Goal: Task Accomplishment & Management: Manage account settings

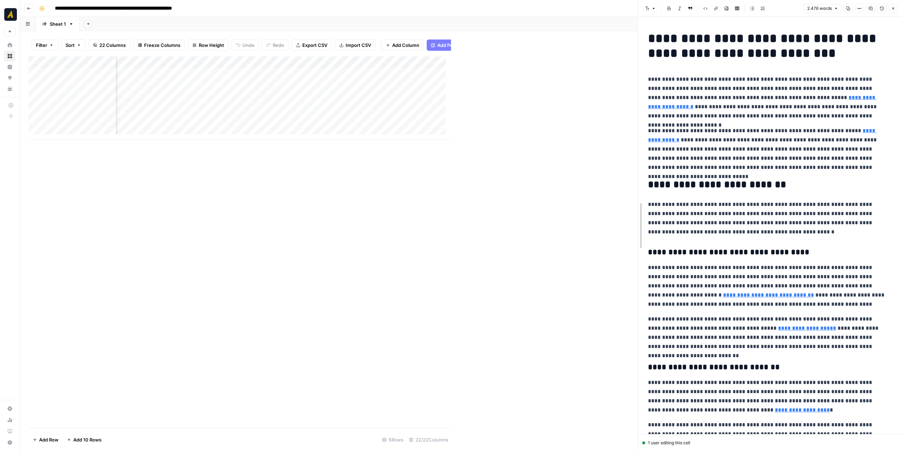
drag, startPoint x: 450, startPoint y: 219, endPoint x: 678, endPoint y: 224, distance: 228.3
click at [893, 11] on button "Close" at bounding box center [892, 8] width 9 height 9
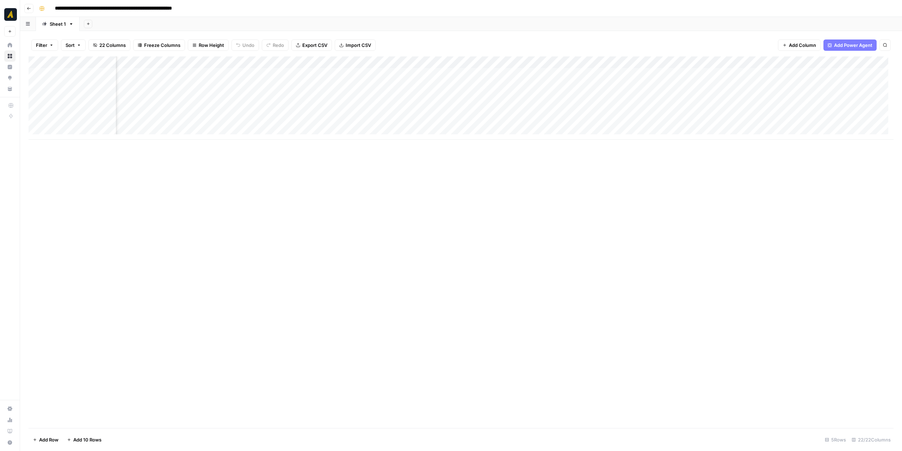
scroll to position [0, 905]
click at [764, 64] on div "Add Column" at bounding box center [461, 97] width 865 height 83
drag, startPoint x: 760, startPoint y: 81, endPoint x: 745, endPoint y: 80, distance: 14.1
click at [745, 80] on input "POLISHING v2 (1)" at bounding box center [755, 79] width 72 height 7
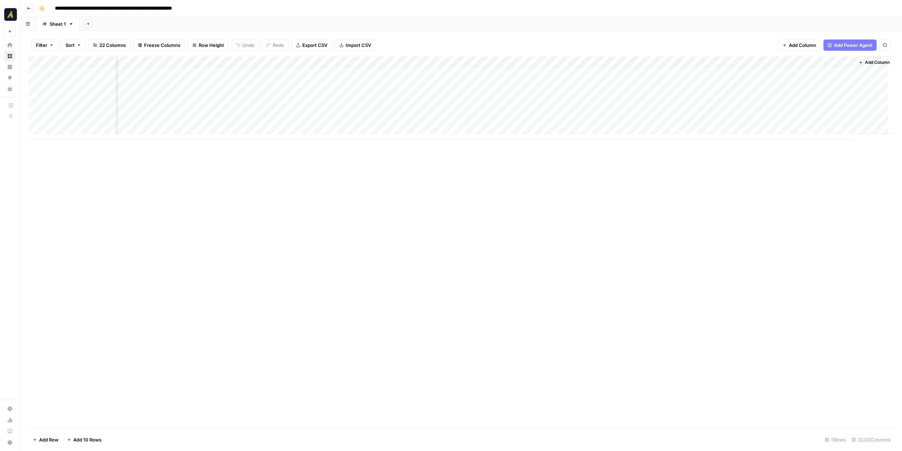
click at [760, 60] on div "Add Column" at bounding box center [461, 97] width 865 height 83
click at [760, 79] on input "POLISHING" at bounding box center [764, 79] width 72 height 7
type input "POLISHING v2"
click at [51, 26] on div "Sheet 1" at bounding box center [58, 23] width 16 height 7
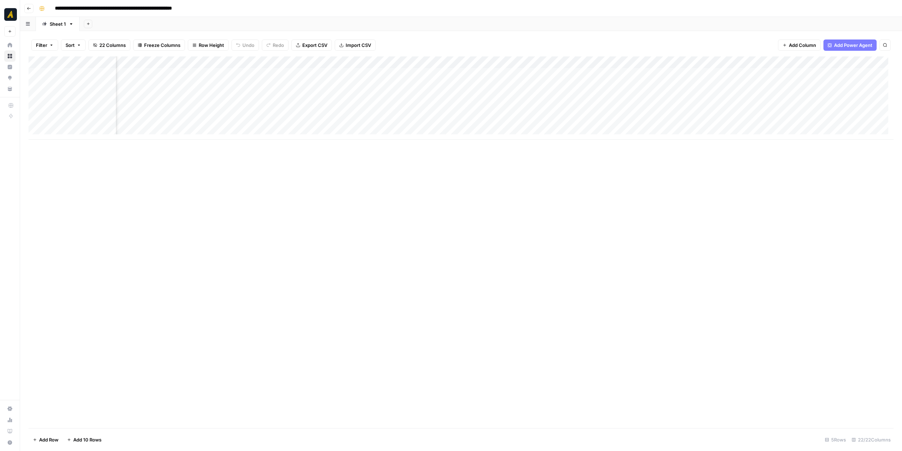
click at [51, 26] on div "Sheet 1" at bounding box center [58, 23] width 16 height 7
click at [59, 24] on input "*******" at bounding box center [58, 23] width 17 height 9
type input "**********"
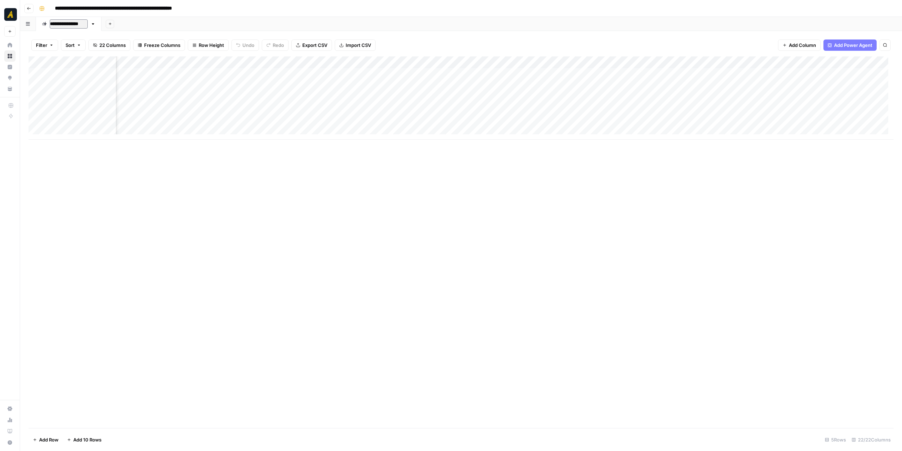
click at [146, 26] on div "Add Sheet" at bounding box center [501, 24] width 800 height 14
click at [105, 25] on button "Add Sheet" at bounding box center [109, 24] width 8 height 8
click at [130, 47] on span "Blank" at bounding box center [144, 47] width 52 height 7
click at [117, 26] on div "Blank" at bounding box center [120, 23] width 12 height 7
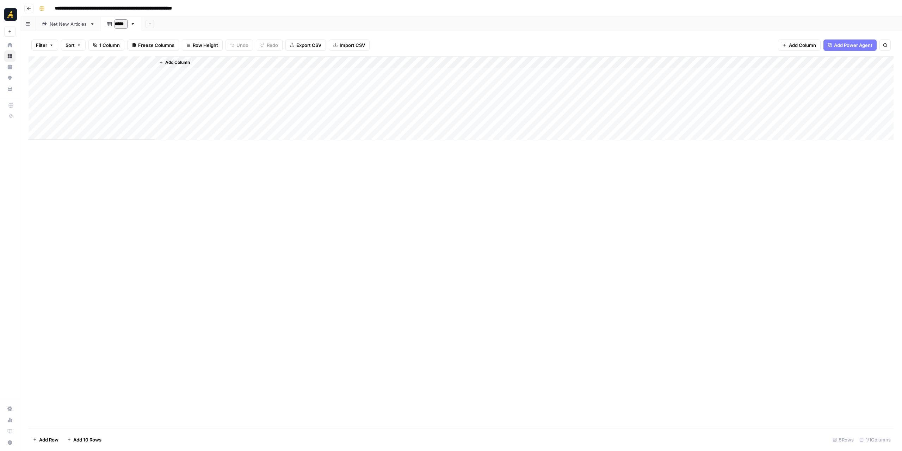
click at [122, 24] on input "*****" at bounding box center [120, 23] width 13 height 9
click at [123, 24] on input "*****" at bounding box center [120, 23] width 13 height 9
type input "**********"
click at [227, 212] on div "Add Column" at bounding box center [461, 241] width 865 height 371
click at [70, 25] on div "Net New Articles" at bounding box center [68, 23] width 37 height 7
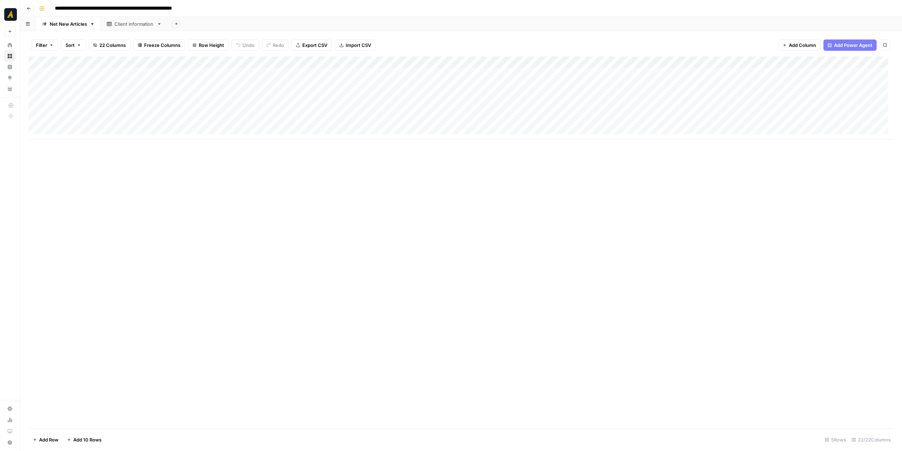
click at [131, 24] on div "Client information" at bounding box center [133, 23] width 39 height 7
click at [93, 62] on div "Add Column" at bounding box center [461, 97] width 865 height 83
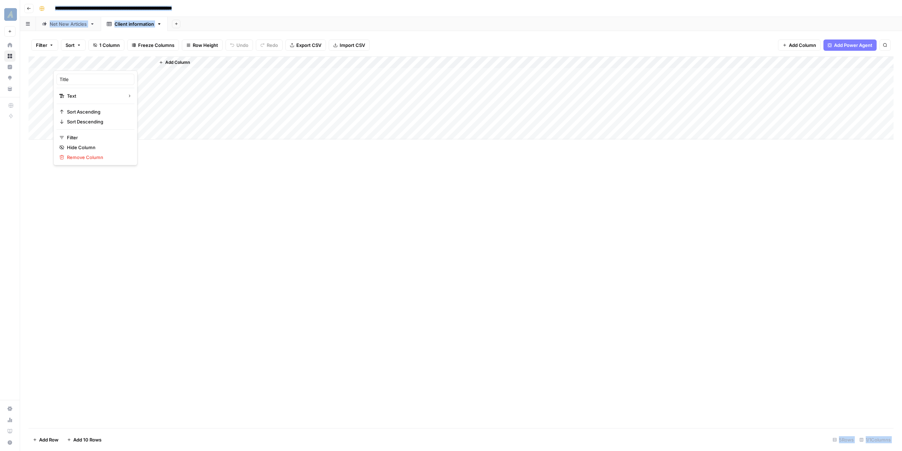
click at [93, 62] on div at bounding box center [104, 63] width 102 height 14
click at [82, 77] on input "Title" at bounding box center [96, 79] width 72 height 7
type input "Company name"
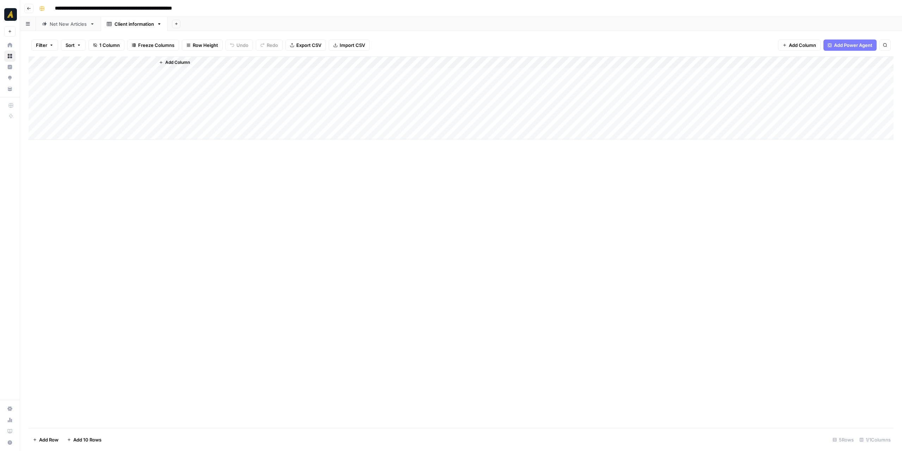
drag, startPoint x: 171, startPoint y: 200, endPoint x: 172, endPoint y: 194, distance: 5.4
click at [171, 198] on div "Add Column" at bounding box center [461, 241] width 865 height 371
click at [166, 61] on span "Add Column" at bounding box center [177, 62] width 25 height 6
click at [785, 52] on div "Data Text Markdown HTML Number Single Select URL Image (URL) Datetime JSON" at bounding box center [831, 95] width 141 height 135
click at [786, 48] on button "Text" at bounding box center [832, 45] width 132 height 11
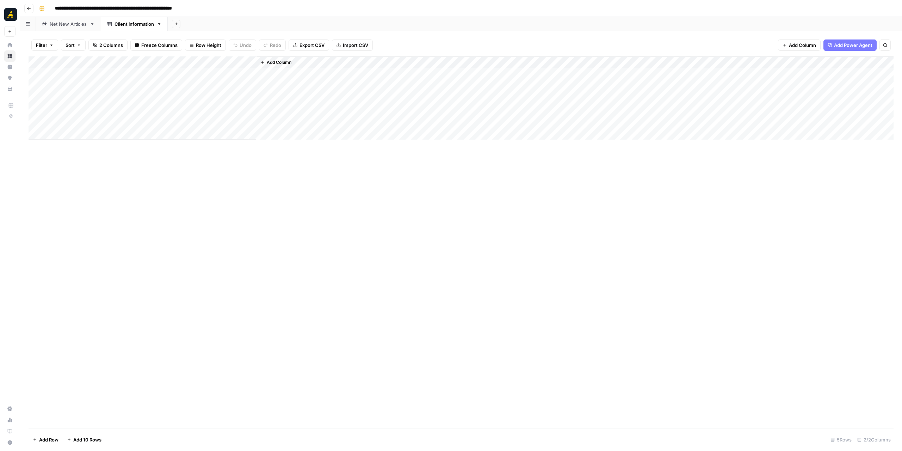
click at [195, 63] on div "Add Column" at bounding box center [461, 97] width 865 height 83
click at [185, 80] on input "New Column" at bounding box center [197, 79] width 72 height 7
type input "Company Overview"
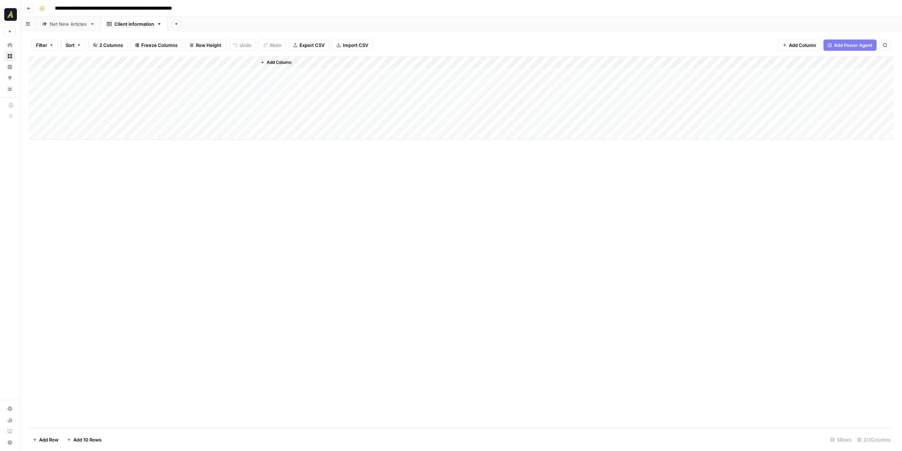
click at [330, 187] on div "Add Column" at bounding box center [461, 241] width 865 height 371
click at [65, 23] on div "Net New Articles" at bounding box center [68, 23] width 37 height 7
click at [127, 24] on div "Client information" at bounding box center [133, 23] width 39 height 7
click at [266, 60] on button "Add Column" at bounding box center [276, 62] width 37 height 9
click at [788, 110] on button "URL" at bounding box center [832, 112] width 132 height 11
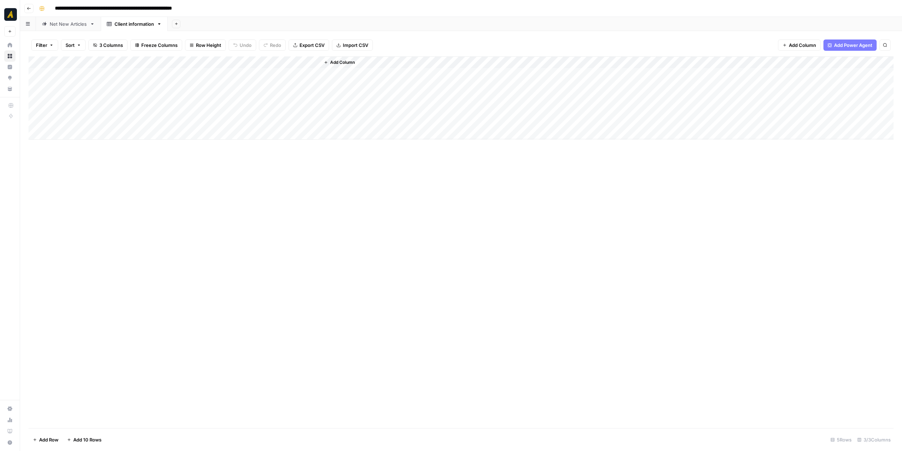
click at [277, 57] on div "Add Column" at bounding box center [461, 97] width 865 height 83
click at [280, 78] on input "New Column" at bounding box center [298, 79] width 72 height 7
type input "Website"
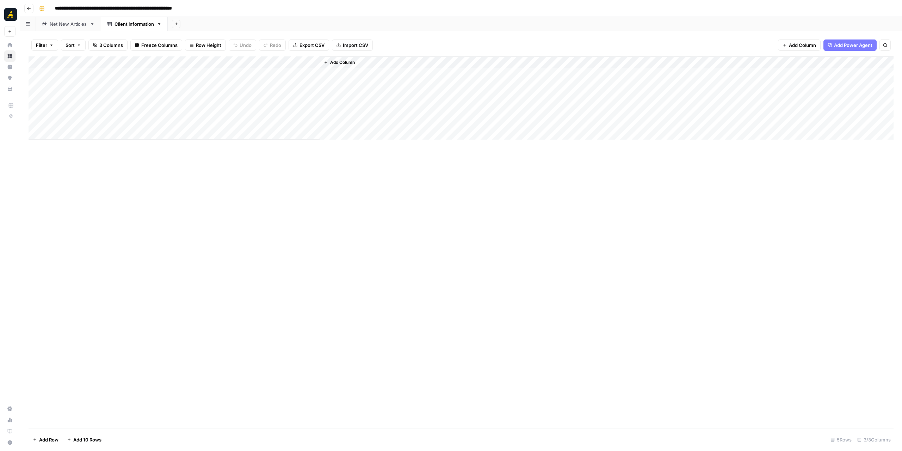
click at [70, 26] on div "Net New Articles" at bounding box center [68, 23] width 37 height 7
click at [130, 28] on link "Client information" at bounding box center [134, 24] width 67 height 14
click at [335, 62] on span "Add Column" at bounding box center [342, 62] width 25 height 6
click at [788, 44] on button "Text" at bounding box center [832, 45] width 132 height 11
click at [343, 59] on div "Add Column" at bounding box center [461, 97] width 865 height 83
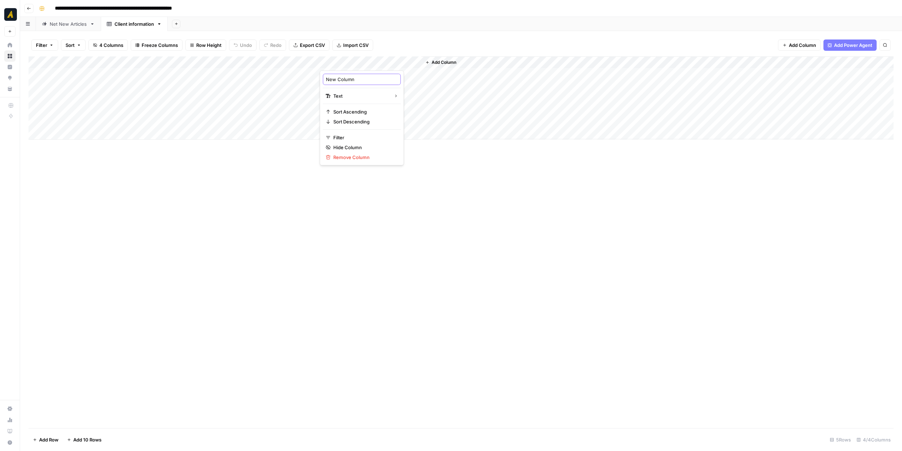
click at [342, 78] on input "New Column" at bounding box center [362, 79] width 72 height 7
type input "Voice & Tone Guidelines"
click at [62, 23] on div "Net New Articles" at bounding box center [68, 23] width 37 height 7
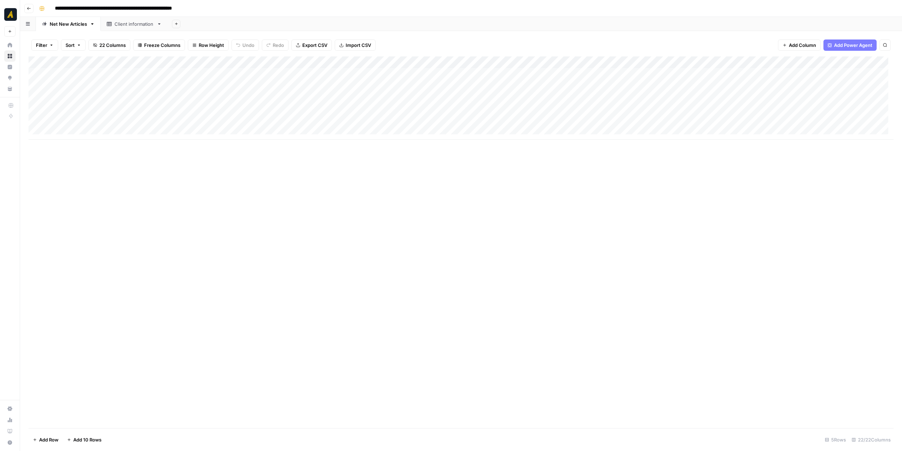
click at [134, 27] on div "Client information" at bounding box center [133, 23] width 39 height 7
click at [446, 59] on button "Add Column" at bounding box center [440, 62] width 37 height 9
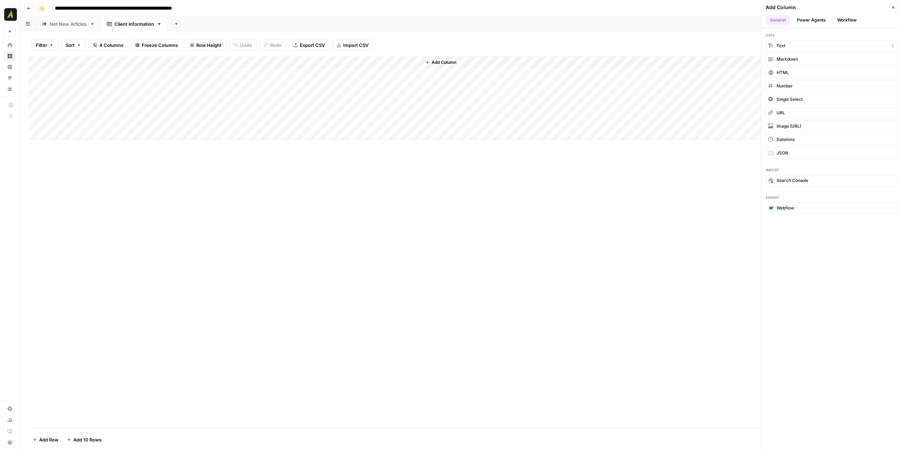
click at [789, 49] on button "Text" at bounding box center [832, 45] width 132 height 11
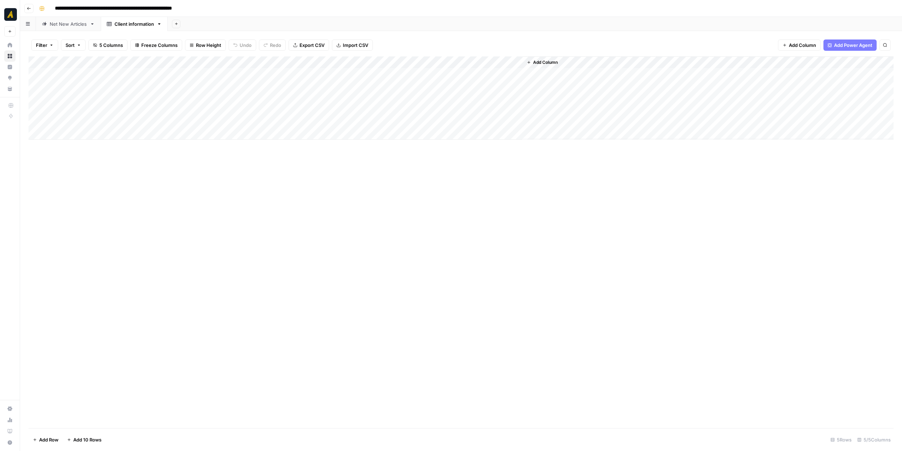
click at [447, 62] on div "Add Column" at bounding box center [461, 97] width 865 height 83
click at [447, 62] on div at bounding box center [472, 63] width 102 height 14
click at [446, 76] on input "New Column" at bounding box center [463, 79] width 72 height 7
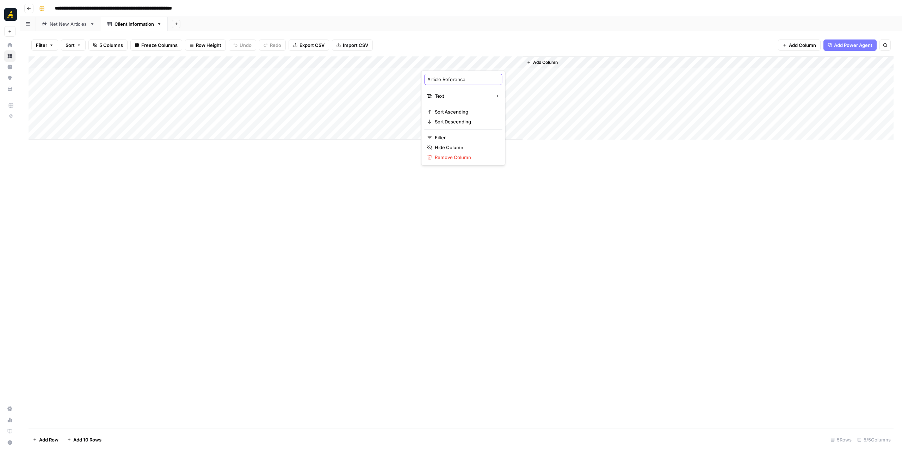
type input "Article References"
click at [473, 214] on div "Add Column" at bounding box center [461, 241] width 865 height 371
drag, startPoint x: 155, startPoint y: 62, endPoint x: 137, endPoint y: 61, distance: 17.6
click at [137, 61] on div "Add Column" at bounding box center [461, 97] width 865 height 83
drag, startPoint x: 252, startPoint y: 199, endPoint x: 247, endPoint y: 194, distance: 7.0
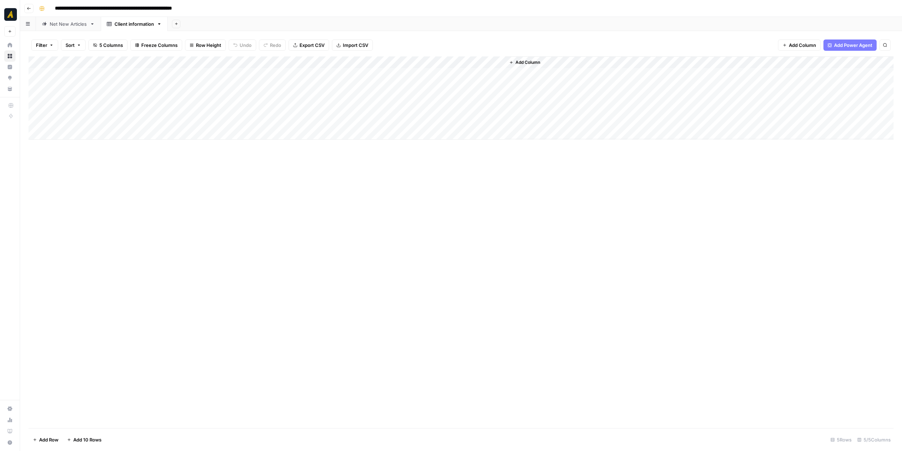
click at [252, 199] on div "Add Column" at bounding box center [461, 241] width 865 height 371
click at [71, 25] on div "Net New Articles" at bounding box center [68, 23] width 37 height 7
click at [130, 73] on div "Add Column" at bounding box center [461, 97] width 865 height 83
click at [395, 73] on div "Add Column" at bounding box center [461, 97] width 865 height 83
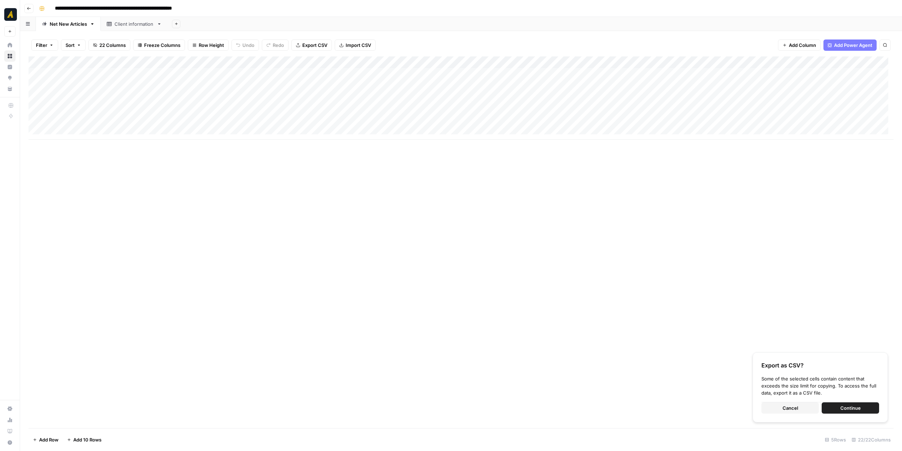
click at [132, 24] on div "Client information" at bounding box center [133, 23] width 39 height 7
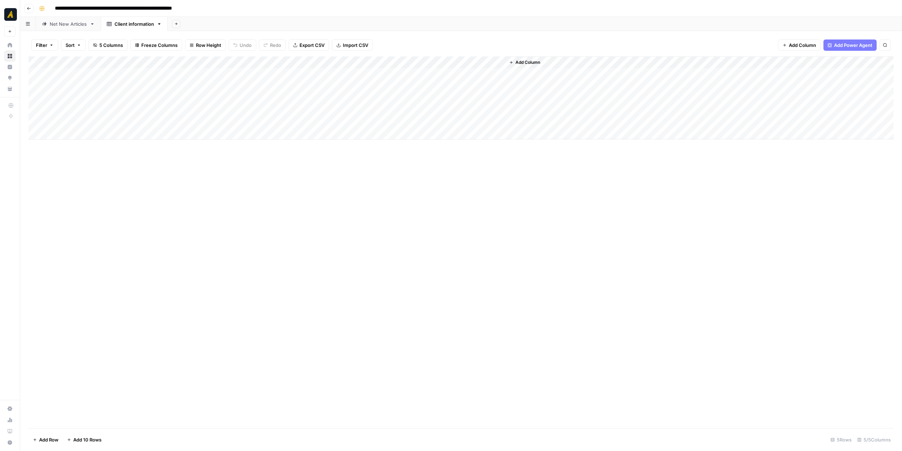
click at [100, 75] on div "Add Column" at bounding box center [461, 97] width 865 height 83
click at [74, 26] on div "Net New Articles" at bounding box center [68, 23] width 37 height 7
click at [139, 62] on div "Add Column" at bounding box center [461, 97] width 865 height 83
drag, startPoint x: 271, startPoint y: 205, endPoint x: 214, endPoint y: 140, distance: 86.4
click at [269, 203] on div "Add Column" at bounding box center [461, 241] width 865 height 371
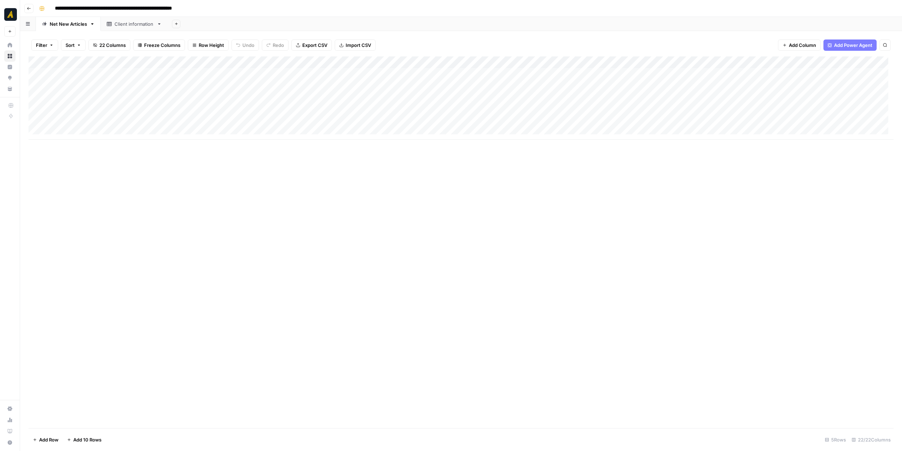
click at [140, 72] on div "Add Column" at bounding box center [461, 97] width 865 height 83
click at [398, 74] on div "Add Column" at bounding box center [461, 97] width 865 height 83
click at [138, 22] on div "Client information" at bounding box center [133, 23] width 39 height 7
drag, startPoint x: 257, startPoint y: 60, endPoint x: 166, endPoint y: 65, distance: 91.0
click at [166, 65] on div "Add Column" at bounding box center [461, 97] width 865 height 83
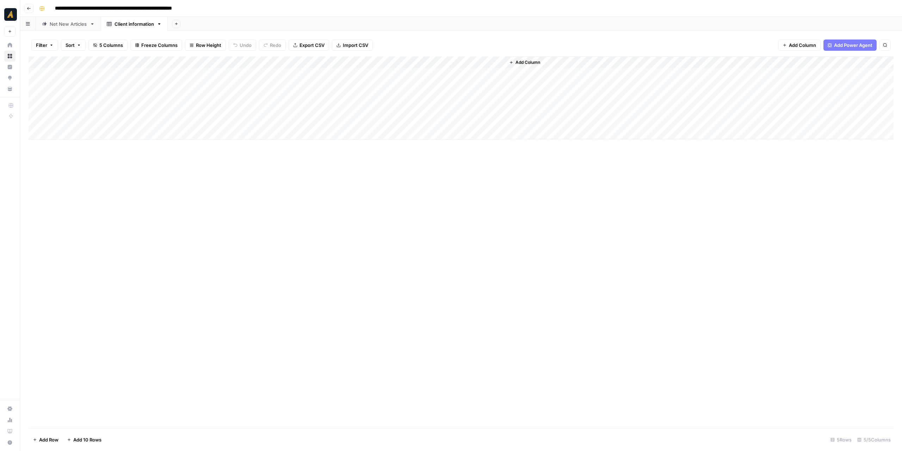
click at [68, 27] on div "Net New Articles" at bounding box center [68, 23] width 37 height 7
click at [123, 25] on div "Client information" at bounding box center [133, 23] width 39 height 7
click at [83, 73] on div "Add Column" at bounding box center [461, 97] width 865 height 83
click at [96, 74] on div "Add Column" at bounding box center [461, 97] width 865 height 83
type textarea "*********"
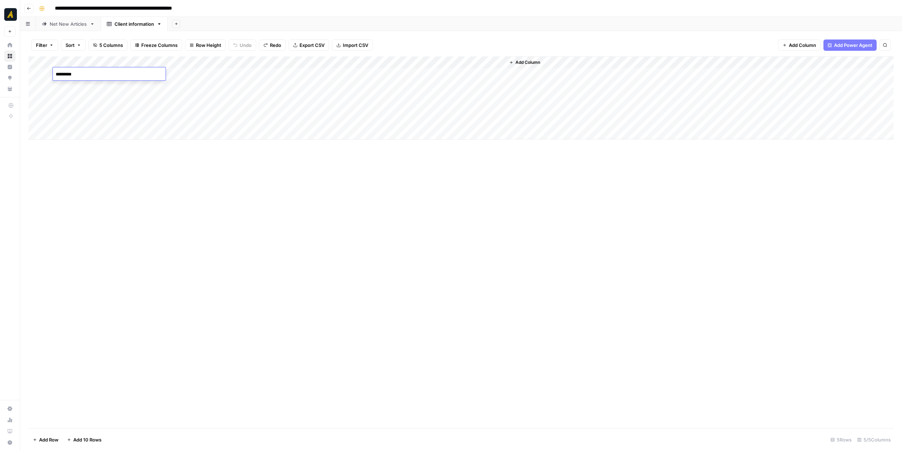
click at [247, 236] on div "Add Column" at bounding box center [461, 241] width 865 height 371
click at [71, 23] on div "Net New Articles" at bounding box center [68, 23] width 37 height 7
click at [202, 77] on div "Add Column" at bounding box center [461, 97] width 865 height 83
click at [137, 21] on div "Client information" at bounding box center [133, 23] width 39 height 7
click at [149, 75] on div "Add Column" at bounding box center [461, 97] width 865 height 83
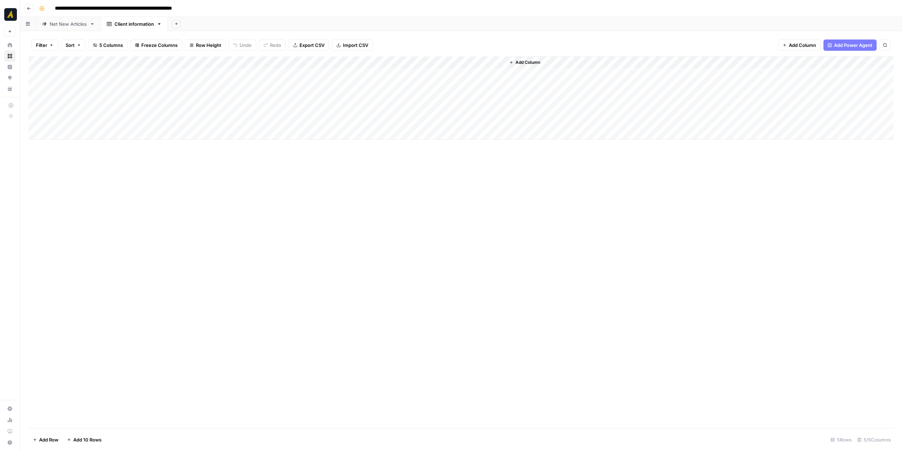
click at [149, 75] on div "Add Column" at bounding box center [461, 97] width 865 height 83
type input "**********"
drag, startPoint x: 252, startPoint y: 189, endPoint x: 246, endPoint y: 184, distance: 7.7
click at [250, 188] on div "Add Column" at bounding box center [461, 241] width 865 height 371
click at [76, 24] on div "Net New Articles" at bounding box center [68, 23] width 37 height 7
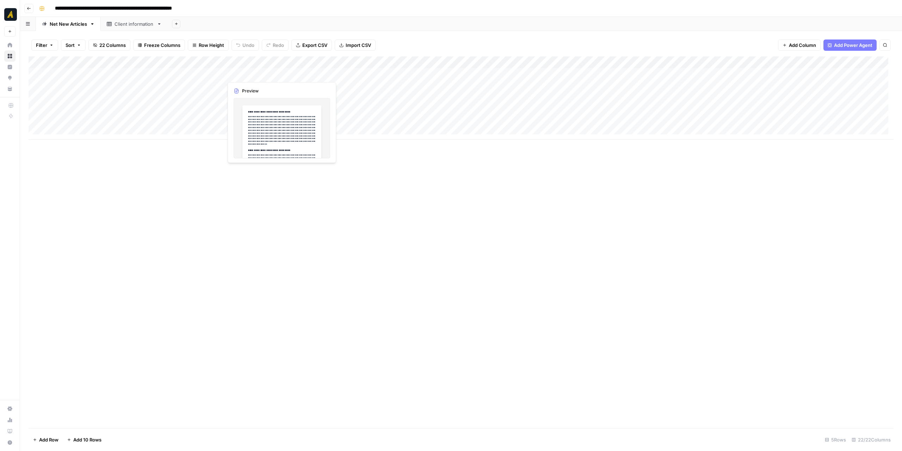
click at [234, 74] on div "Add Column" at bounding box center [461, 97] width 865 height 83
click at [140, 21] on div "Client information" at bounding box center [133, 23] width 39 height 7
click at [232, 73] on div "Add Column" at bounding box center [461, 97] width 865 height 83
type textarea "**********"
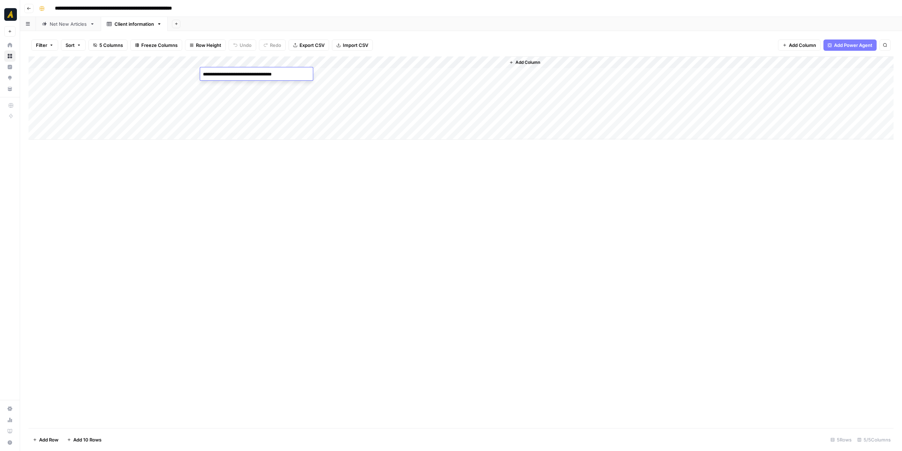
scroll to position [208, 0]
click at [235, 63] on div "Add Column" at bounding box center [461, 97] width 865 height 83
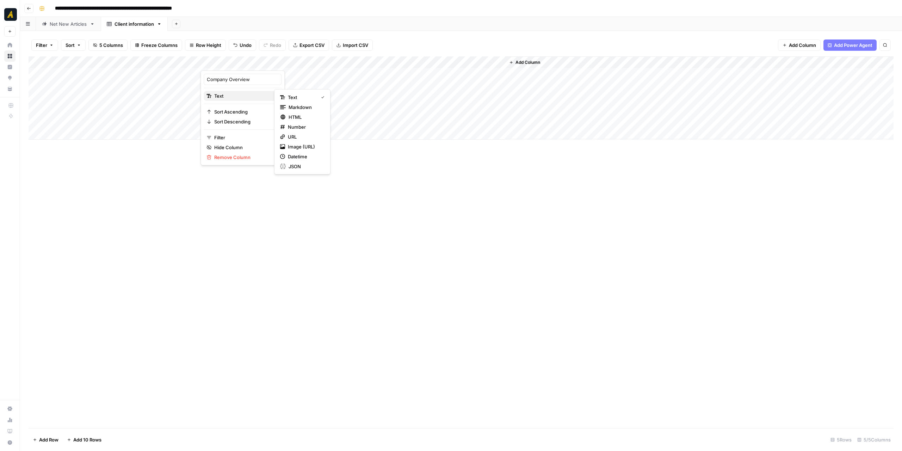
click at [239, 94] on span "Text" at bounding box center [241, 95] width 55 height 7
click at [285, 105] on div "Markdown" at bounding box center [302, 107] width 44 height 7
click at [319, 58] on div "Add Column" at bounding box center [461, 97] width 865 height 83
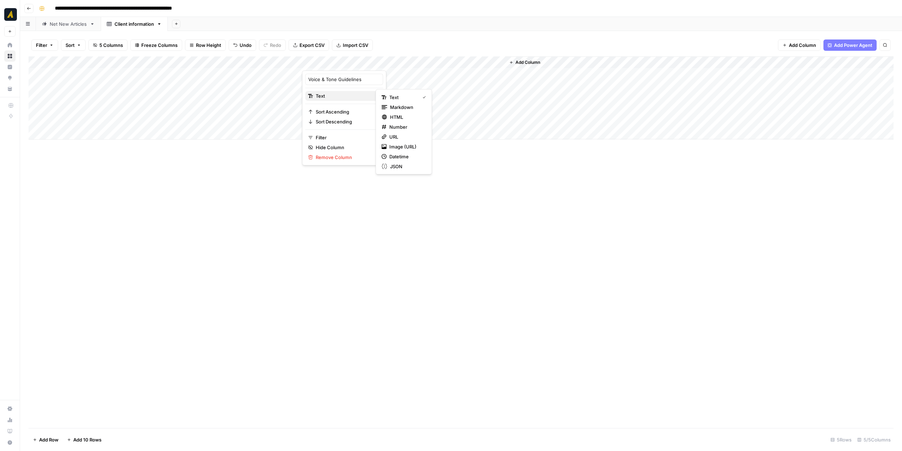
click at [337, 92] on span "Text" at bounding box center [343, 95] width 55 height 7
click at [394, 106] on span "Markdown" at bounding box center [406, 107] width 33 height 7
click at [423, 60] on div "Add Column" at bounding box center [461, 97] width 865 height 83
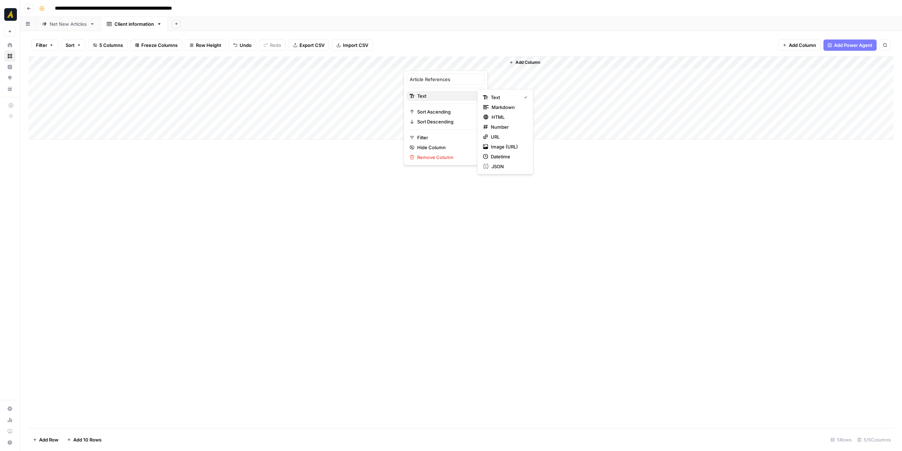
click at [436, 94] on span "Text" at bounding box center [444, 95] width 55 height 7
click at [493, 104] on span "Markdown" at bounding box center [507, 107] width 33 height 7
click at [310, 180] on div "Add Column" at bounding box center [461, 241] width 865 height 371
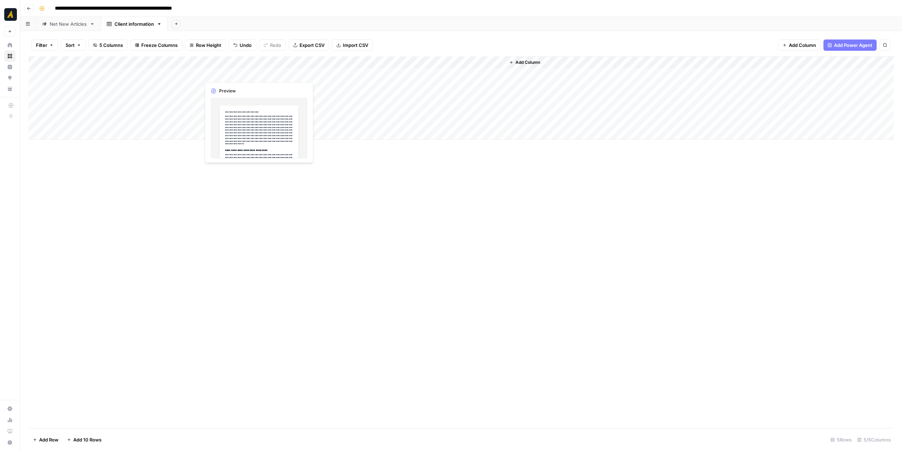
click at [260, 74] on div "Add Column" at bounding box center [461, 97] width 865 height 83
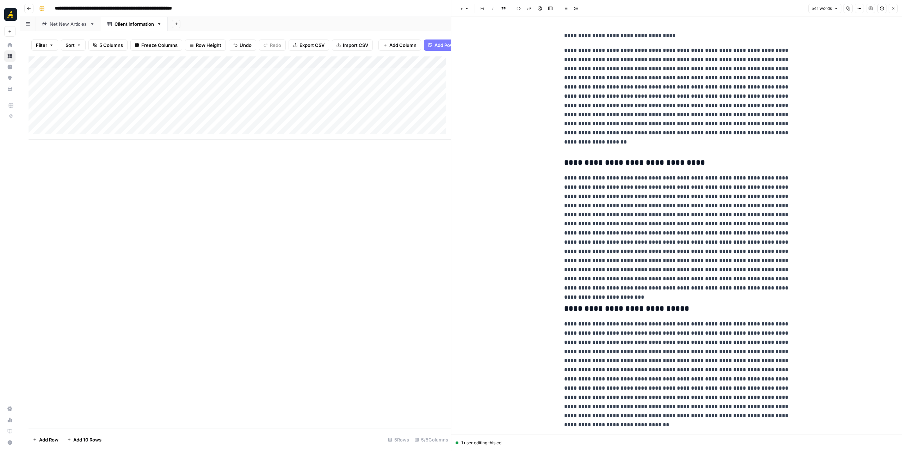
click at [892, 7] on icon "button" at bounding box center [893, 8] width 4 height 4
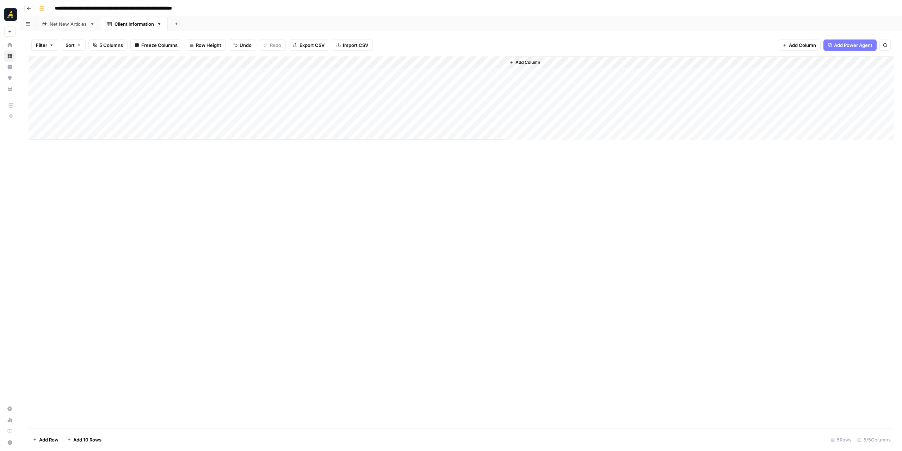
click at [75, 25] on div "Net New Articles" at bounding box center [68, 23] width 37 height 7
click at [308, 71] on div "Add Column" at bounding box center [461, 97] width 865 height 83
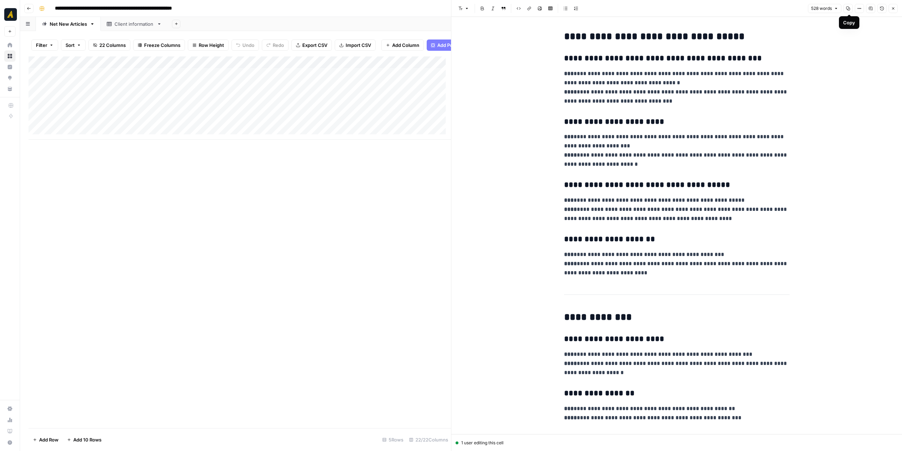
click at [848, 8] on icon "button" at bounding box center [848, 8] width 4 height 4
click at [130, 24] on div "Client information" at bounding box center [133, 23] width 39 height 7
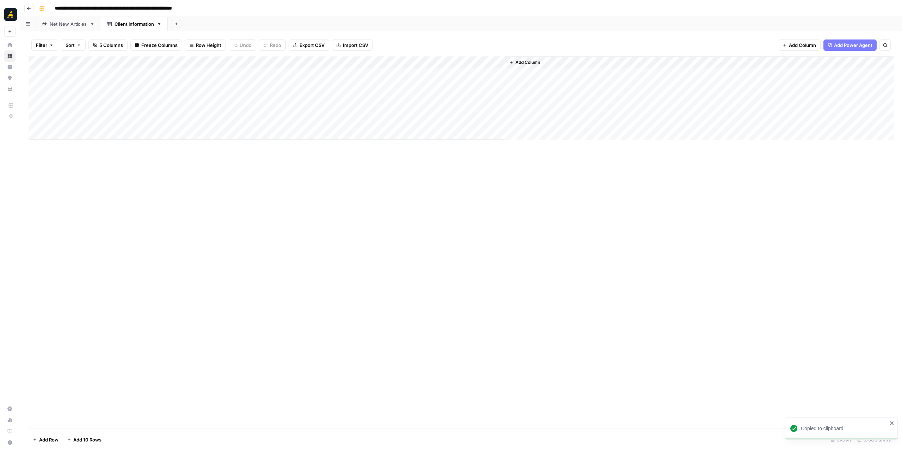
click at [326, 73] on div "Add Column" at bounding box center [461, 97] width 865 height 83
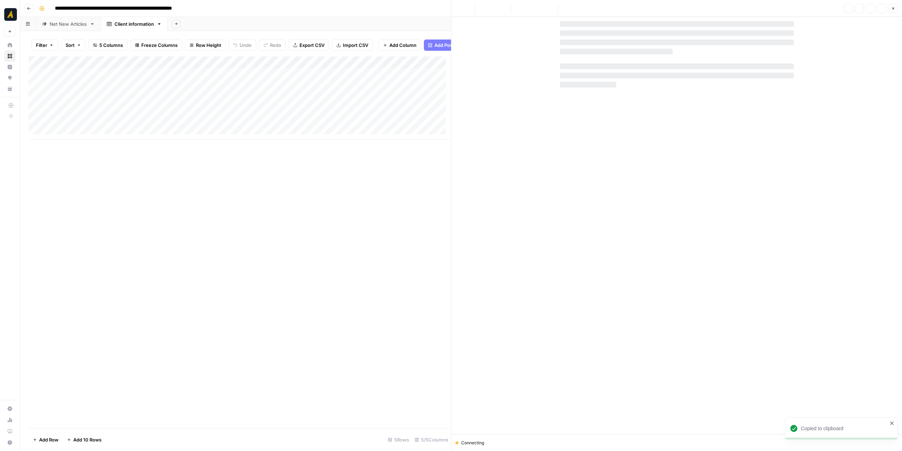
click at [607, 39] on div at bounding box center [677, 42] width 234 height 6
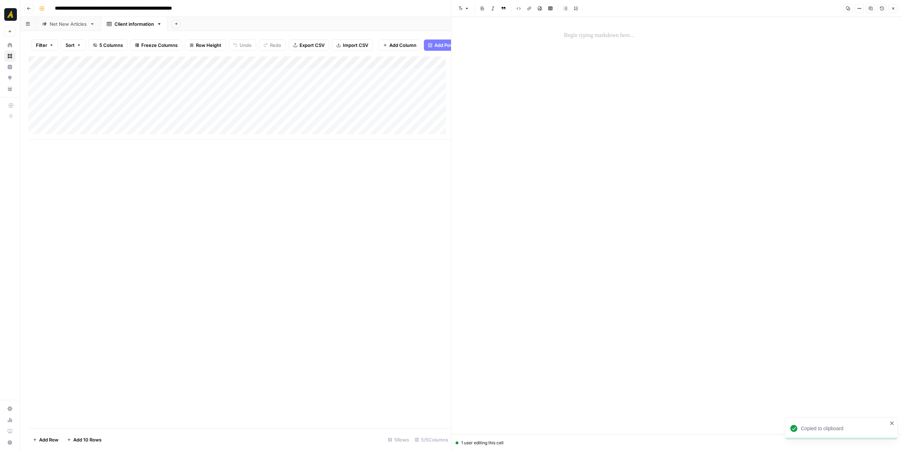
click at [585, 38] on p at bounding box center [676, 35] width 225 height 9
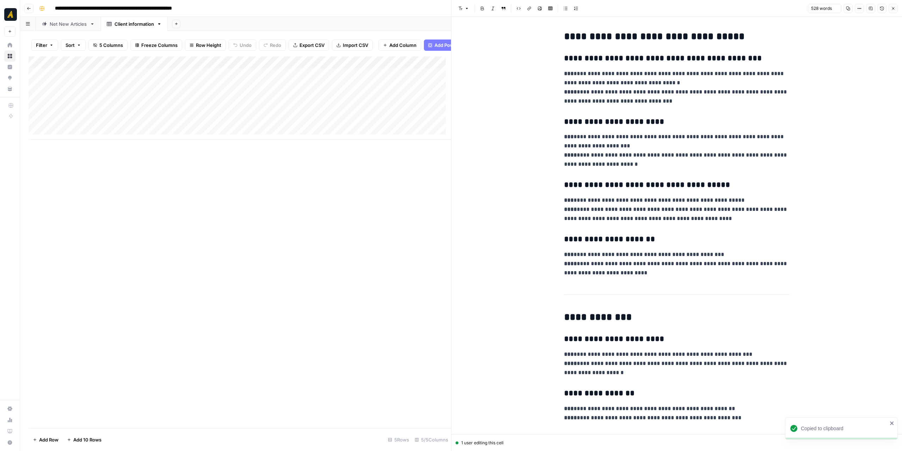
scroll to position [684, 0]
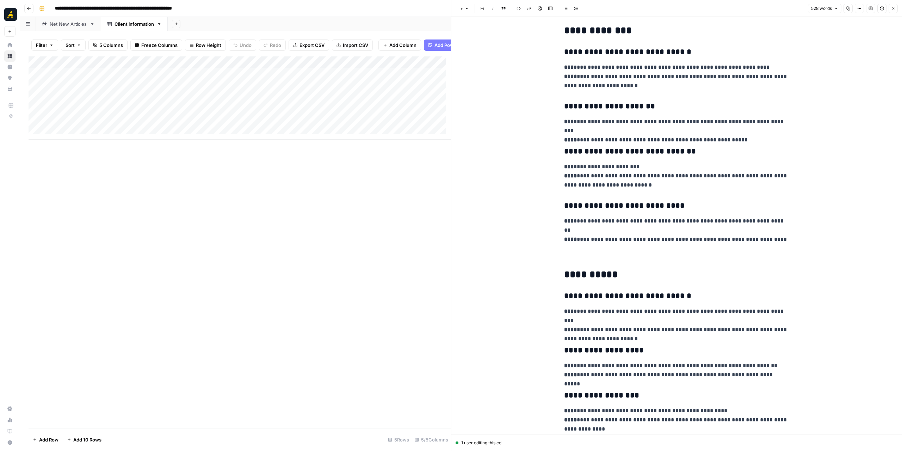
click at [78, 25] on div "Net New Articles" at bounding box center [68, 23] width 37 height 7
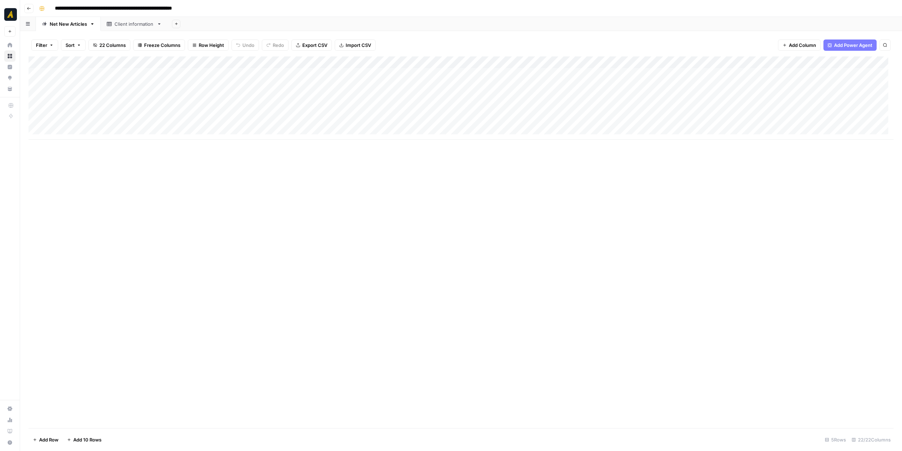
click at [407, 72] on div "Add Column" at bounding box center [461, 97] width 865 height 83
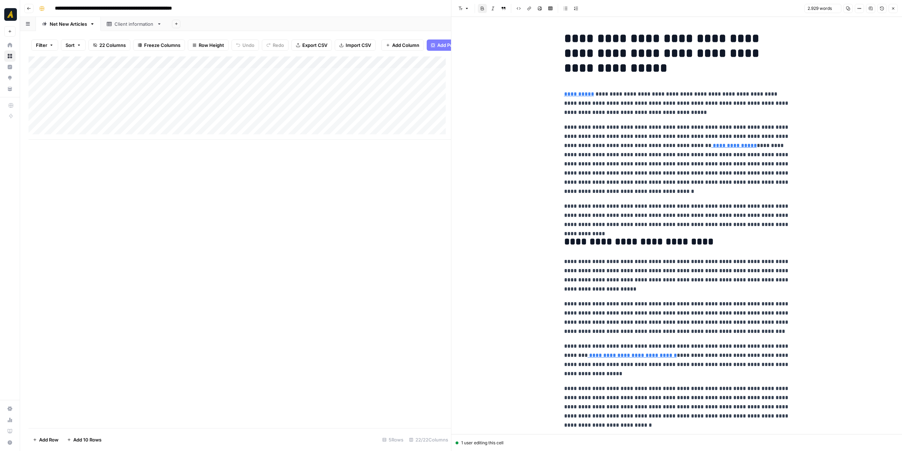
click at [849, 6] on icon "button" at bounding box center [848, 8] width 4 height 4
click at [125, 25] on div "Client information" at bounding box center [133, 23] width 39 height 7
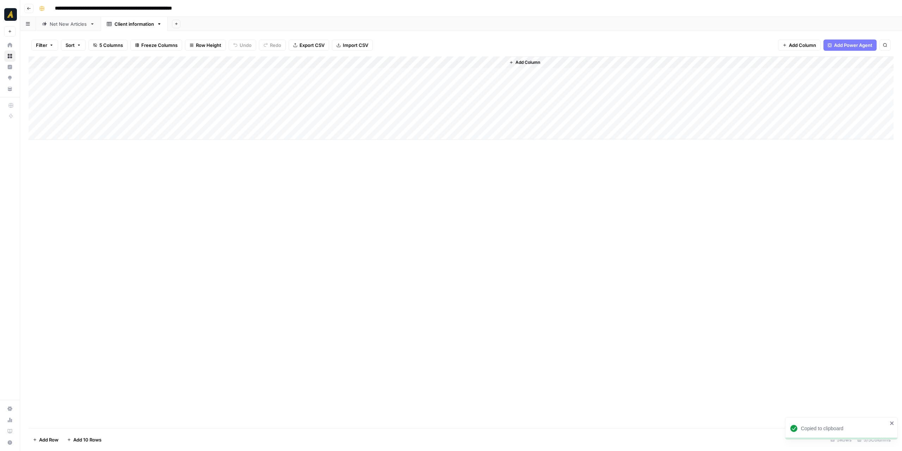
click at [464, 74] on div "Add Column" at bounding box center [461, 97] width 865 height 83
click at [620, 36] on p at bounding box center [676, 35] width 225 height 9
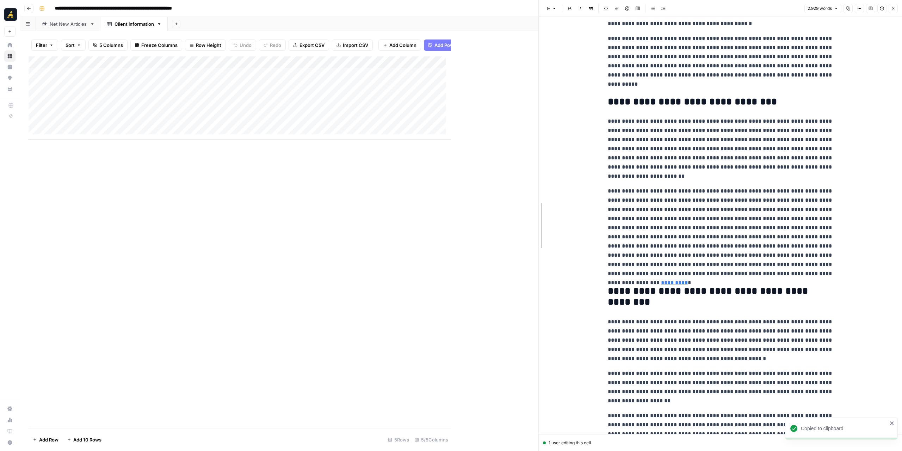
scroll to position [2849, 0]
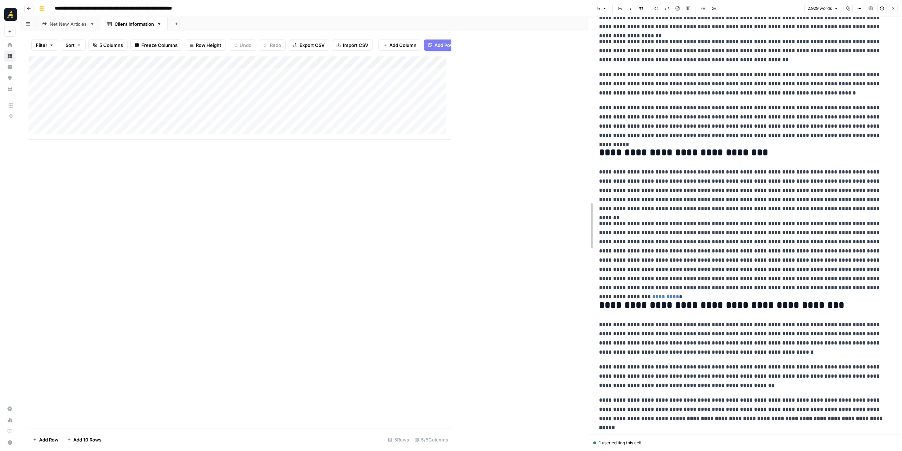
drag, startPoint x: 449, startPoint y: 161, endPoint x: 587, endPoint y: 158, distance: 137.8
click at [587, 158] on div at bounding box center [588, 225] width 7 height 451
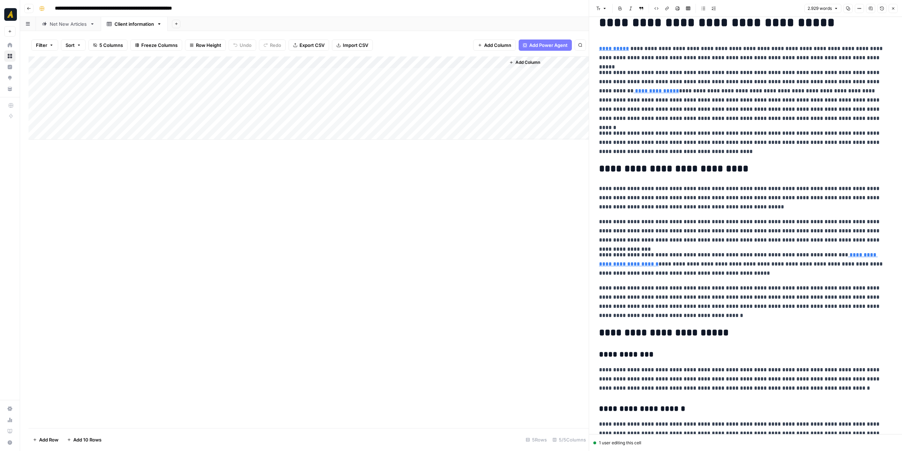
scroll to position [0, 0]
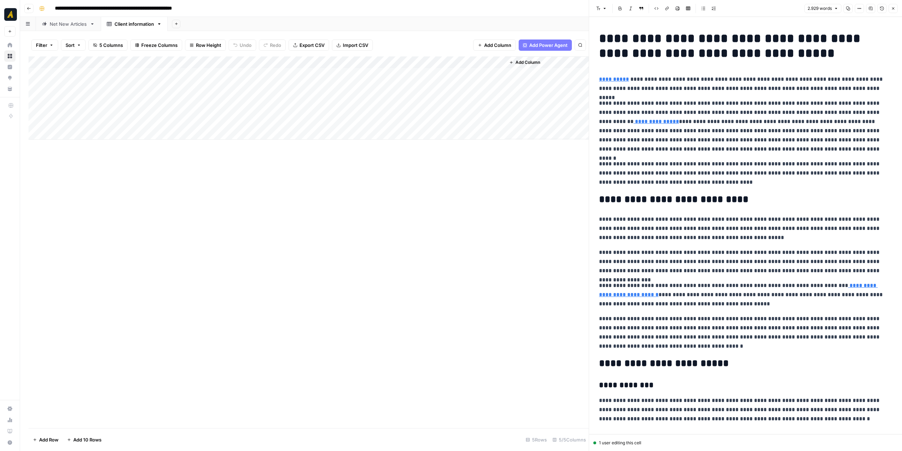
click at [893, 5] on button "Close" at bounding box center [892, 8] width 9 height 9
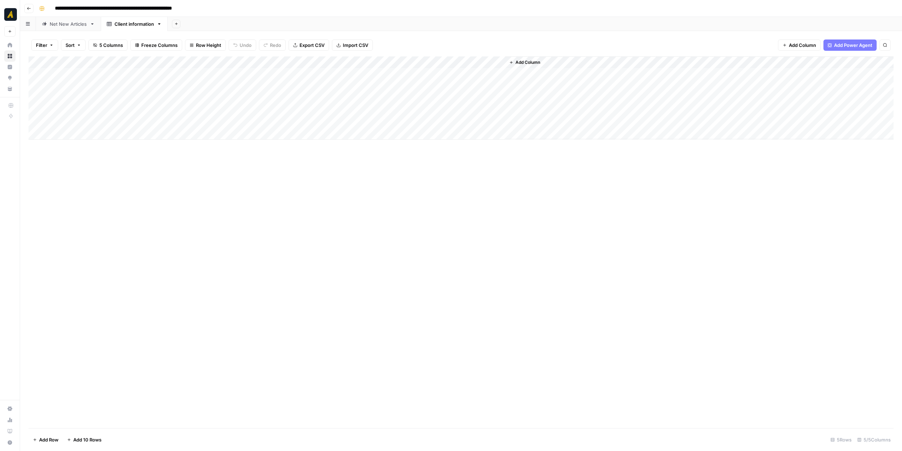
click at [319, 224] on div "Add Column" at bounding box center [461, 241] width 865 height 371
click at [69, 28] on link "Net New Articles" at bounding box center [68, 24] width 65 height 14
click at [129, 25] on div "Client information" at bounding box center [133, 23] width 39 height 7
click at [74, 23] on div "Net New Articles" at bounding box center [68, 23] width 37 height 7
click at [131, 26] on div "Client information" at bounding box center [133, 23] width 39 height 7
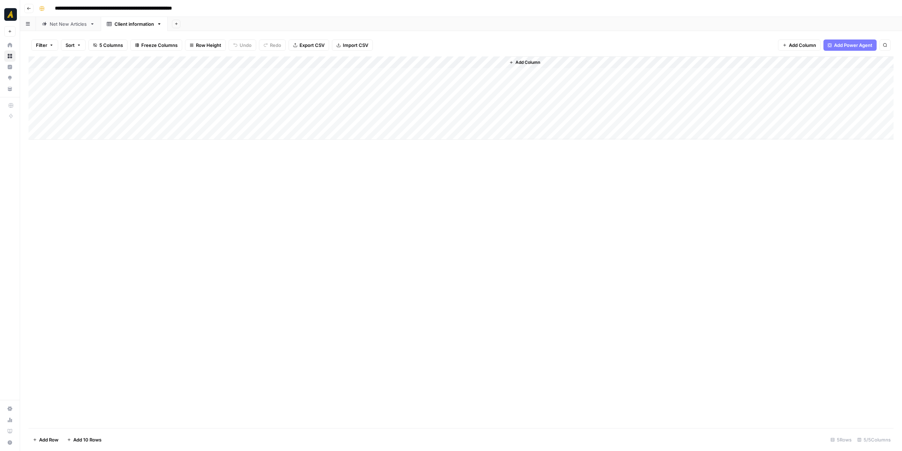
click at [123, 204] on div "Add Column" at bounding box center [461, 241] width 865 height 371
click at [70, 23] on div "Net New Articles" at bounding box center [68, 23] width 37 height 7
click at [31, 11] on button "Go back" at bounding box center [28, 8] width 9 height 9
click at [30, 10] on button "Go back" at bounding box center [28, 8] width 9 height 9
click at [29, 10] on icon "button" at bounding box center [29, 8] width 4 height 4
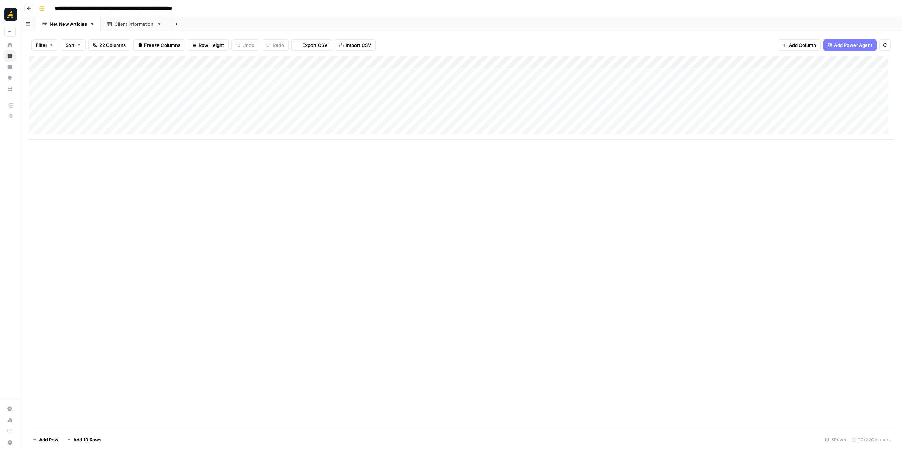
click at [29, 10] on icon "button" at bounding box center [29, 8] width 4 height 4
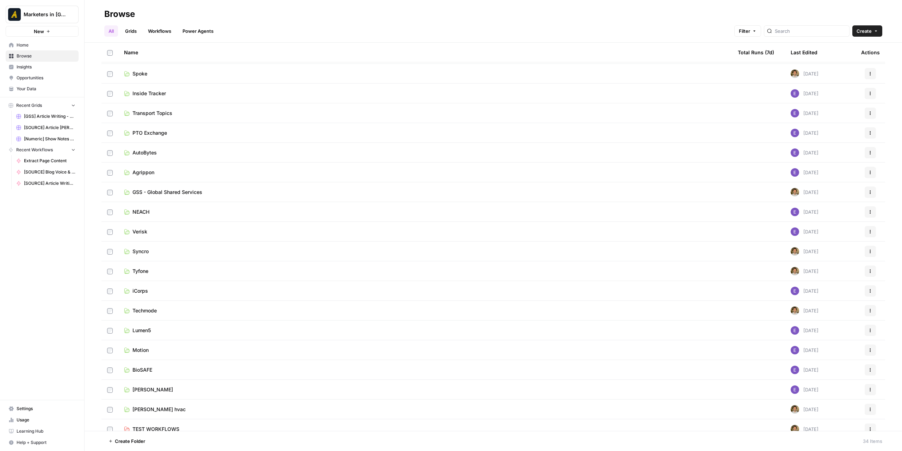
scroll to position [302, 0]
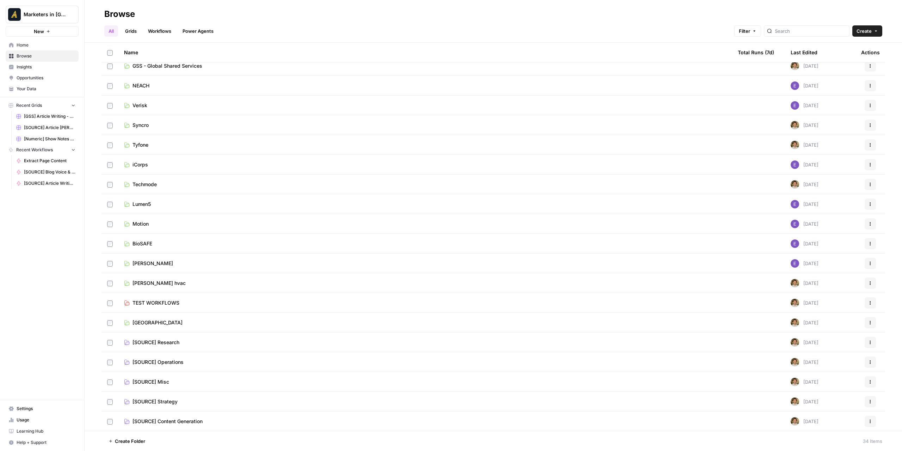
click at [163, 300] on span "TEST WORKFLOWS" at bounding box center [155, 302] width 47 height 7
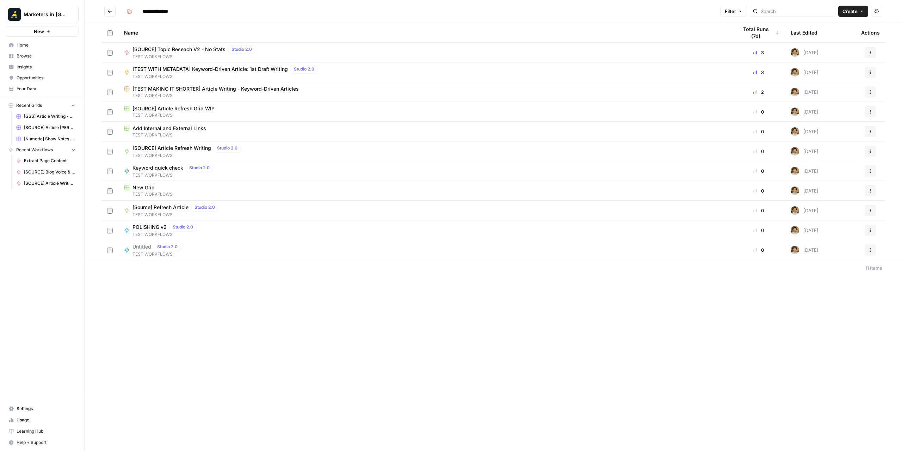
click at [110, 12] on icon "Go back" at bounding box center [109, 11] width 5 height 5
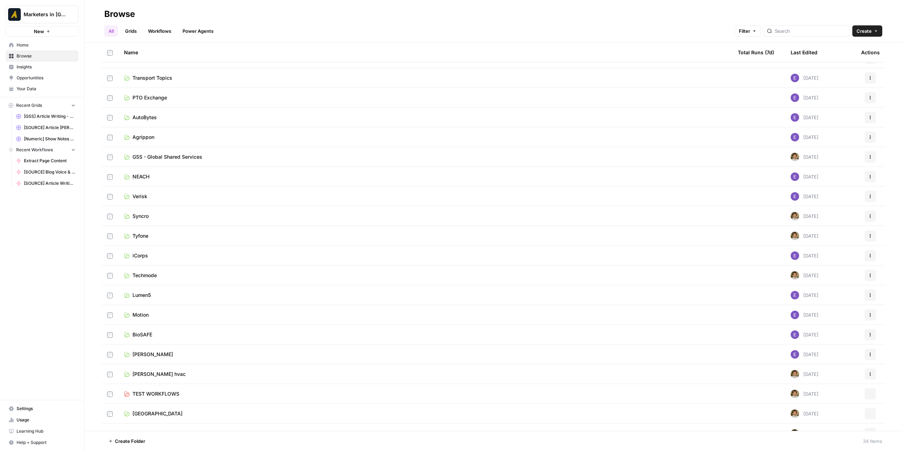
scroll to position [302, 0]
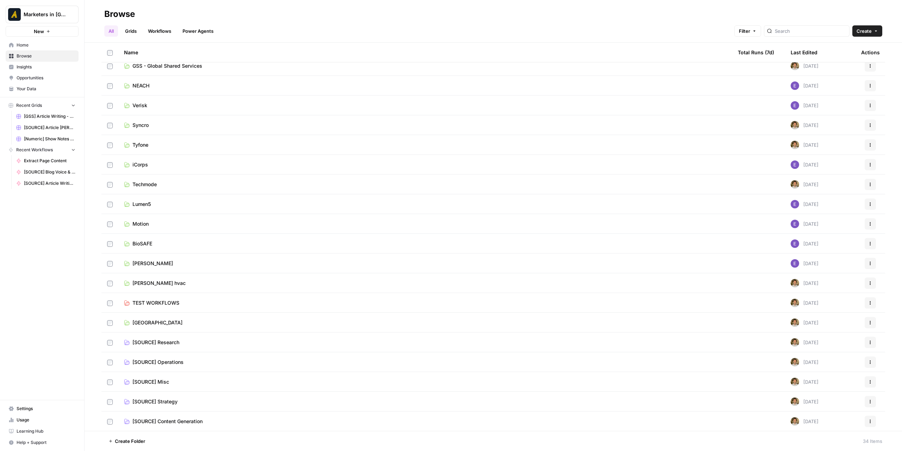
click at [139, 442] on span "Create Folder" at bounding box center [130, 440] width 30 height 7
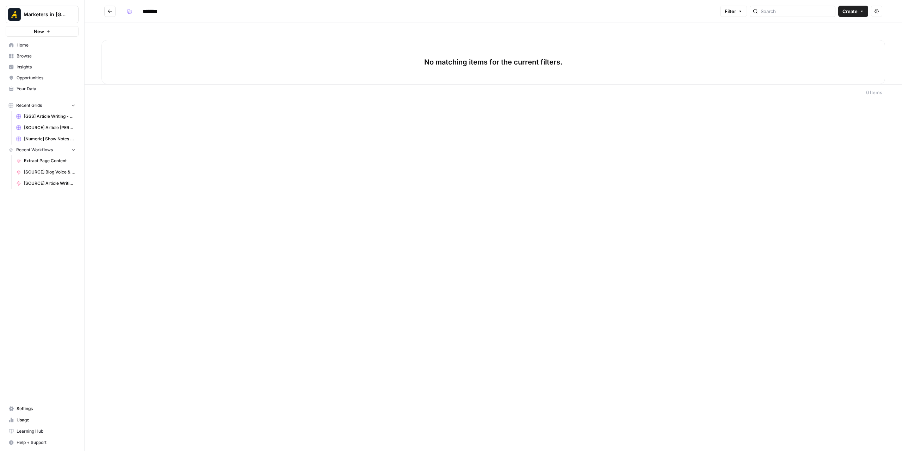
click at [158, 10] on input "********" at bounding box center [159, 11] width 39 height 11
click at [144, 14] on input "**********" at bounding box center [161, 11] width 43 height 11
click at [143, 14] on input "**********" at bounding box center [161, 11] width 43 height 11
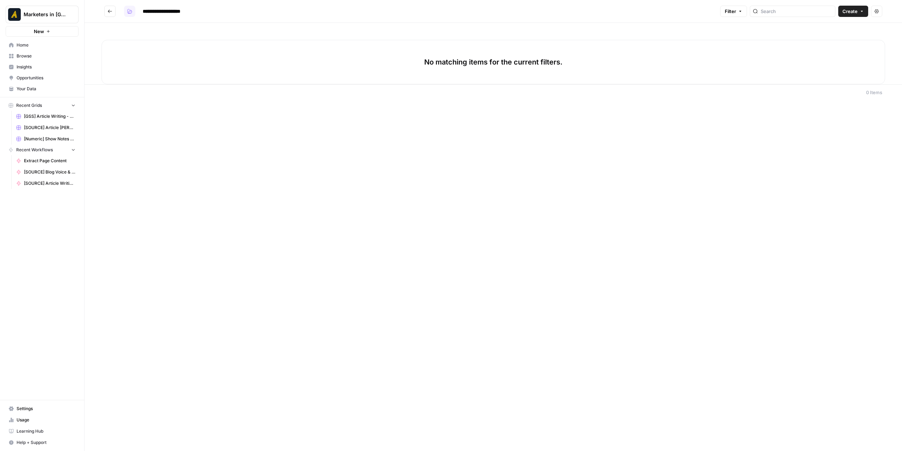
type input "**********"
click at [134, 11] on button "button" at bounding box center [129, 11] width 11 height 11
click at [148, 126] on span "Orange" at bounding box center [163, 126] width 51 height 7
click at [108, 10] on icon "Go back" at bounding box center [109, 11] width 5 height 5
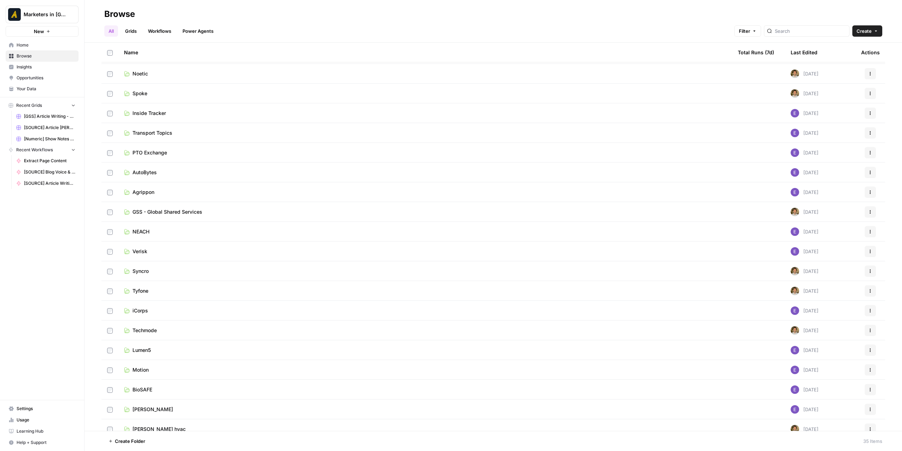
scroll to position [322, 0]
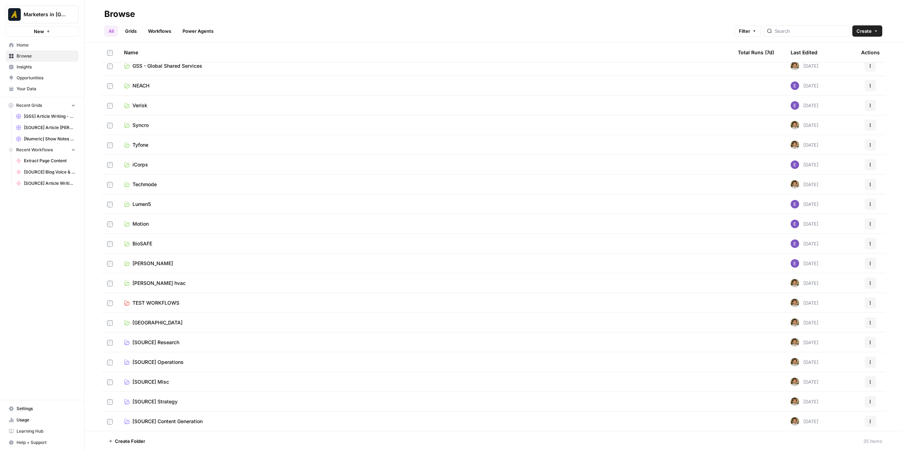
click at [167, 304] on span "TEST WORKFLOWS" at bounding box center [155, 302] width 47 height 7
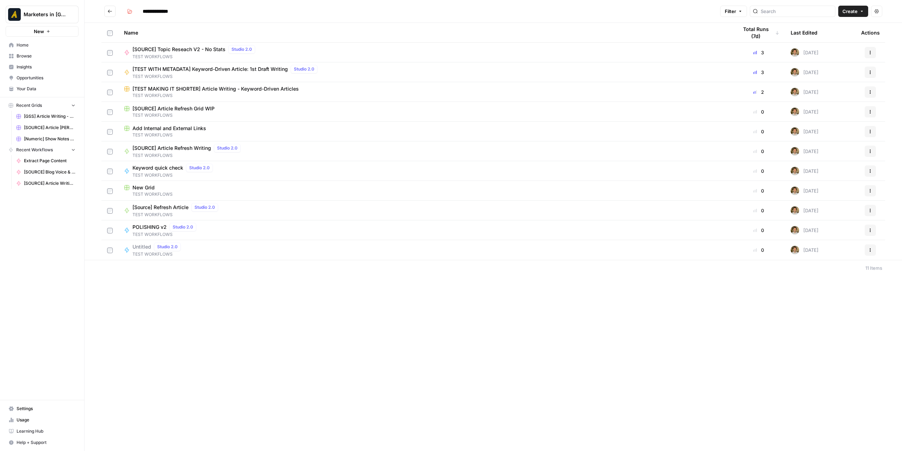
click at [113, 93] on td at bounding box center [109, 91] width 17 height 19
click at [110, 75] on td at bounding box center [109, 71] width 17 height 19
click at [106, 93] on td at bounding box center [109, 91] width 17 height 19
click at [132, 268] on span "Move Selection" at bounding box center [126, 269] width 35 height 7
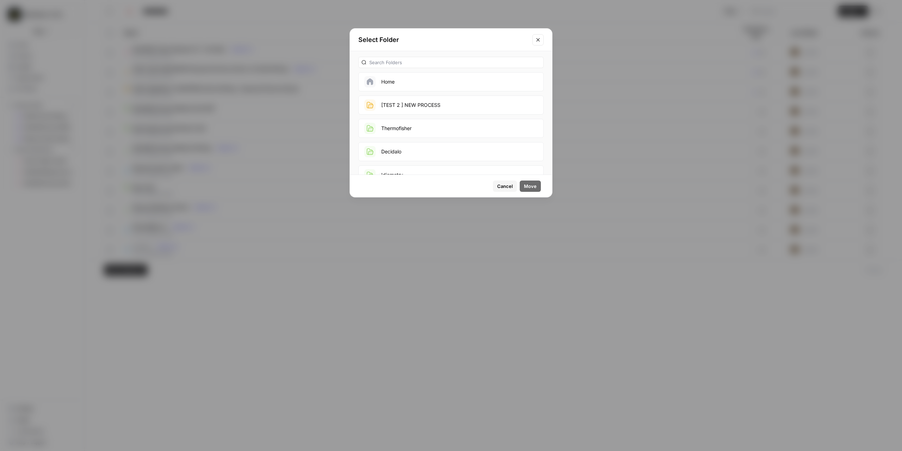
click at [407, 102] on button "[TEST 2 ] NEW PROCESS" at bounding box center [450, 104] width 185 height 19
click at [526, 186] on span "Move" at bounding box center [530, 185] width 13 height 7
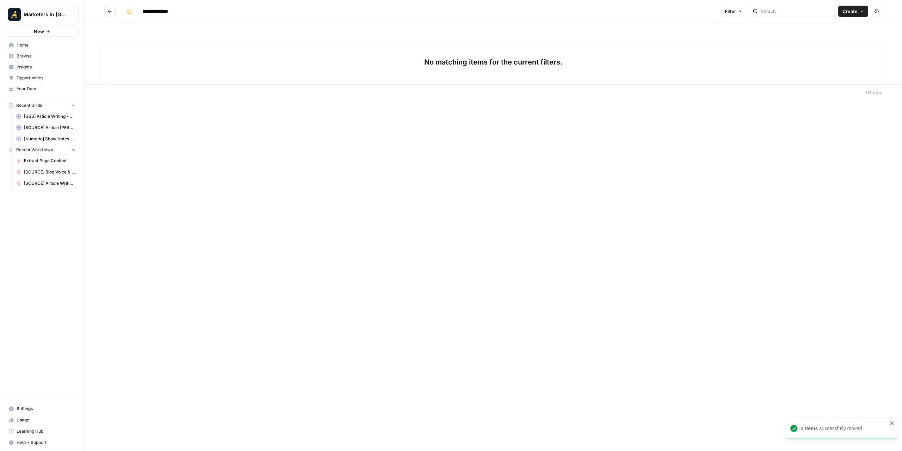
type input "**********"
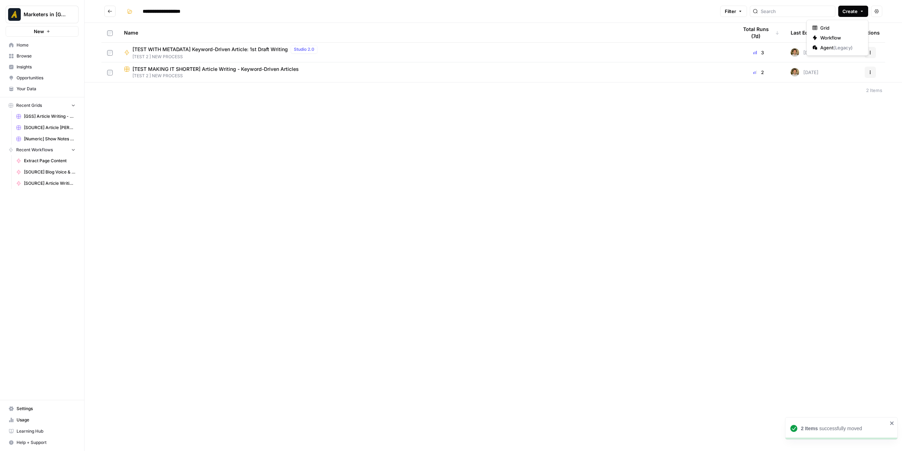
click at [860, 12] on icon "button" at bounding box center [862, 11] width 4 height 4
click at [840, 29] on span "Grid" at bounding box center [839, 27] width 39 height 7
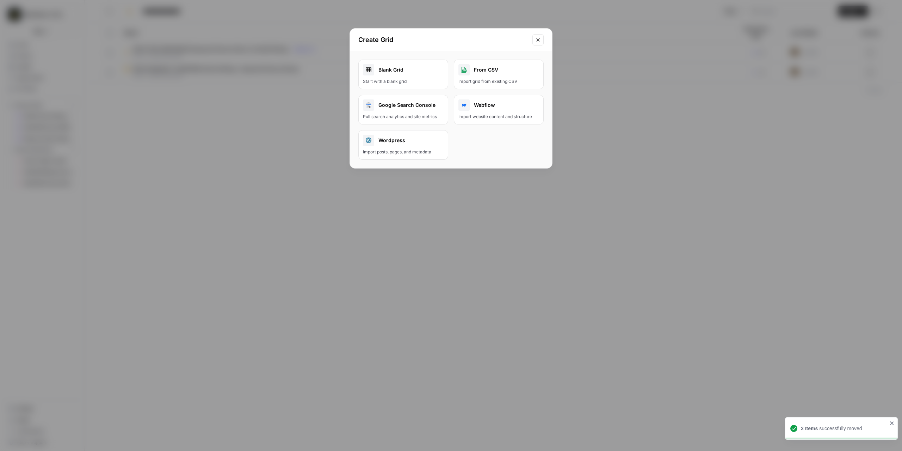
click at [413, 74] on div "Blank Grid" at bounding box center [403, 69] width 81 height 11
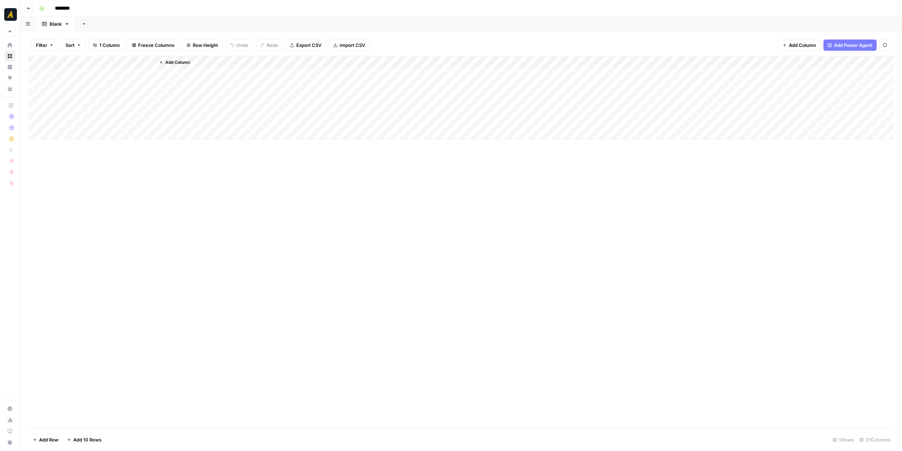
click at [32, 10] on button "Go back" at bounding box center [28, 8] width 9 height 9
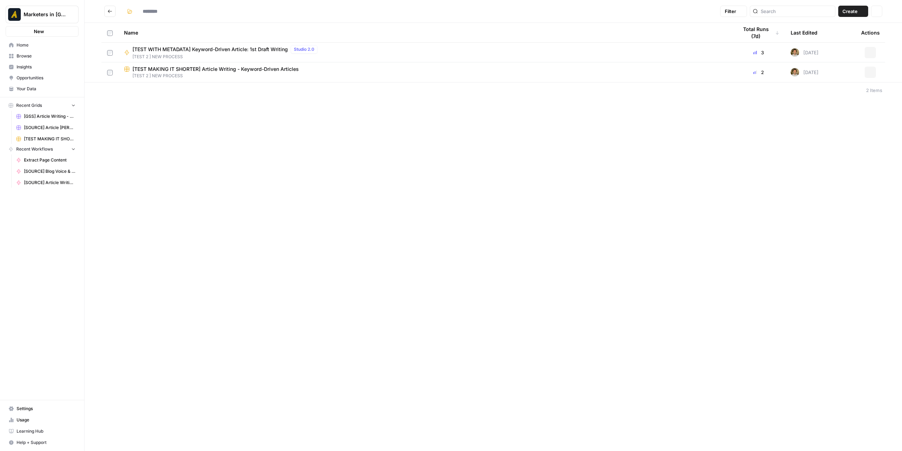
type input "**********"
click at [200, 157] on div "**********" at bounding box center [493, 225] width 817 height 451
click at [167, 92] on div "New Grid" at bounding box center [425, 88] width 602 height 7
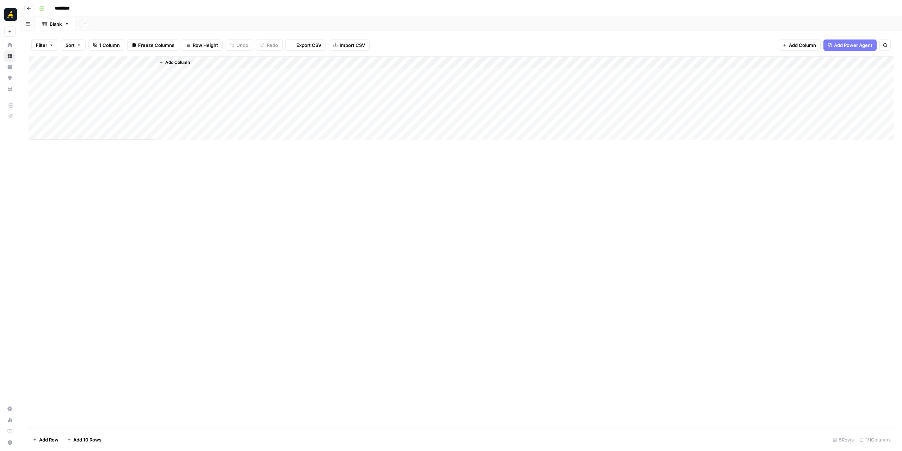
click at [67, 5] on input "********" at bounding box center [71, 8] width 39 height 11
type input "*"
type input "**********"
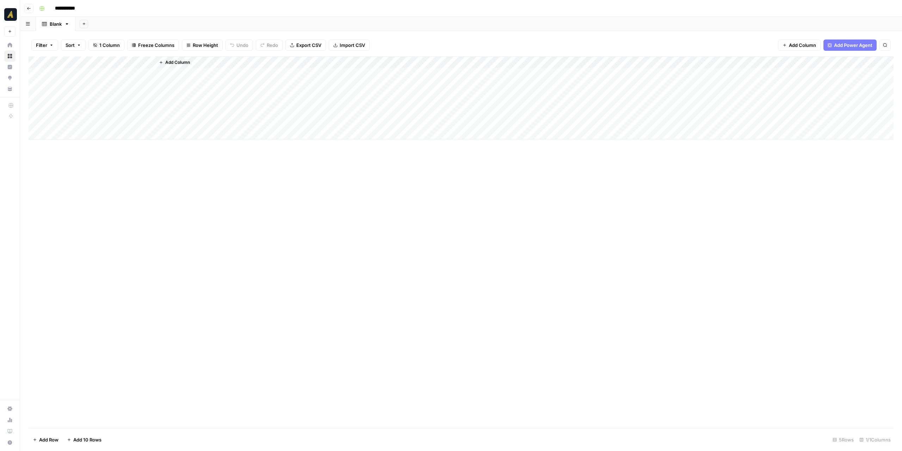
drag, startPoint x: 203, startPoint y: 216, endPoint x: 165, endPoint y: 144, distance: 81.5
click at [203, 216] on div "Add Column" at bounding box center [461, 241] width 865 height 371
click at [36, 8] on button "button" at bounding box center [41, 8] width 11 height 11
click at [68, 123] on span "Orange" at bounding box center [75, 123] width 51 height 7
click at [27, 6] on button "Go back" at bounding box center [28, 8] width 9 height 9
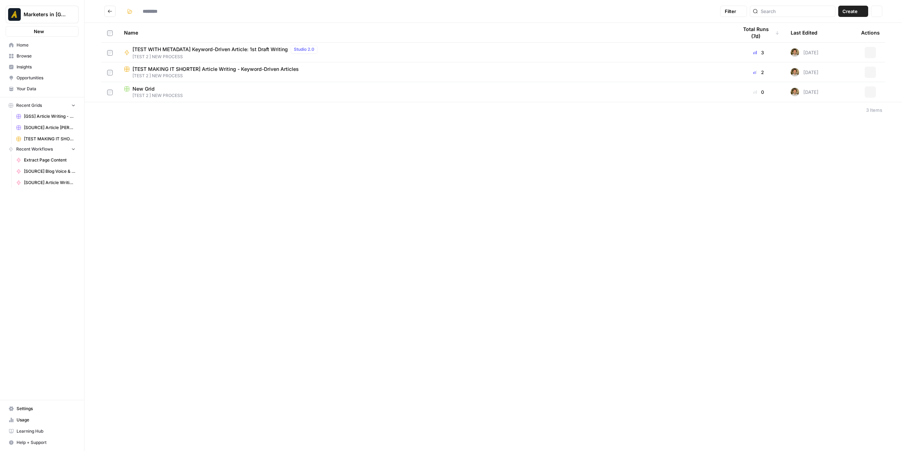
type input "**********"
click at [174, 165] on div "**********" at bounding box center [493, 225] width 817 height 451
